Goal: Find specific page/section: Find specific page/section

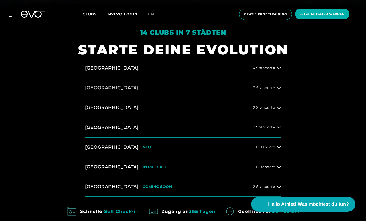
scroll to position [221, 0]
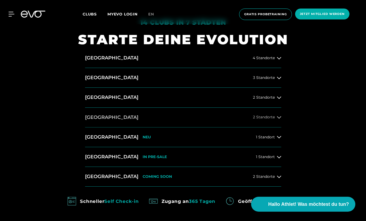
click at [271, 117] on span "2 Standorte" at bounding box center [264, 117] width 22 height 4
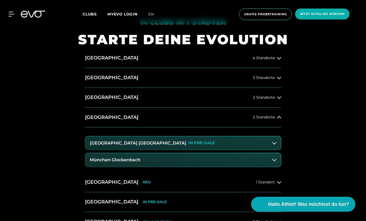
click at [132, 144] on h3 "[GEOGRAPHIC_DATA] [GEOGRAPHIC_DATA]" at bounding box center [138, 143] width 96 height 5
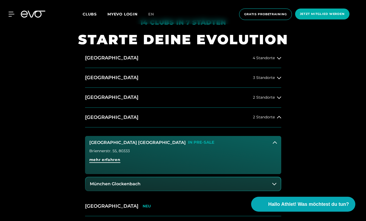
click at [98, 161] on span "mehr erfahren" at bounding box center [104, 160] width 31 height 6
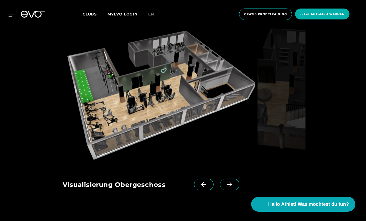
scroll to position [726, 0]
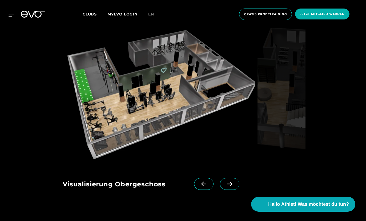
click at [231, 181] on icon at bounding box center [229, 183] width 9 height 5
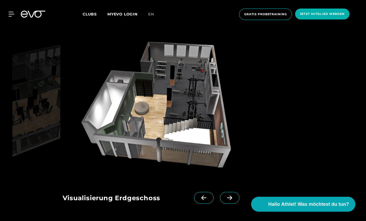
scroll to position [705, 0]
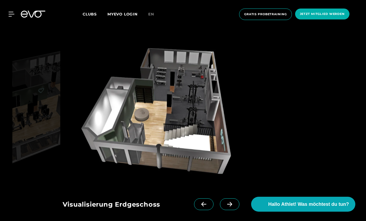
click at [204, 202] on icon at bounding box center [203, 204] width 9 height 5
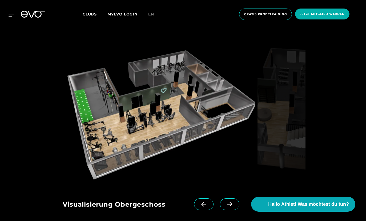
click at [102, 80] on img at bounding box center [159, 112] width 193 height 145
click at [233, 202] on icon at bounding box center [229, 204] width 9 height 5
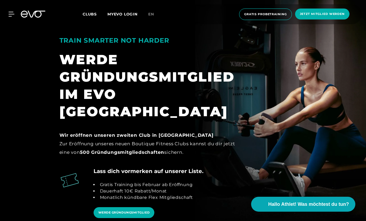
scroll to position [419, 0]
